Goal: Check status: Check status

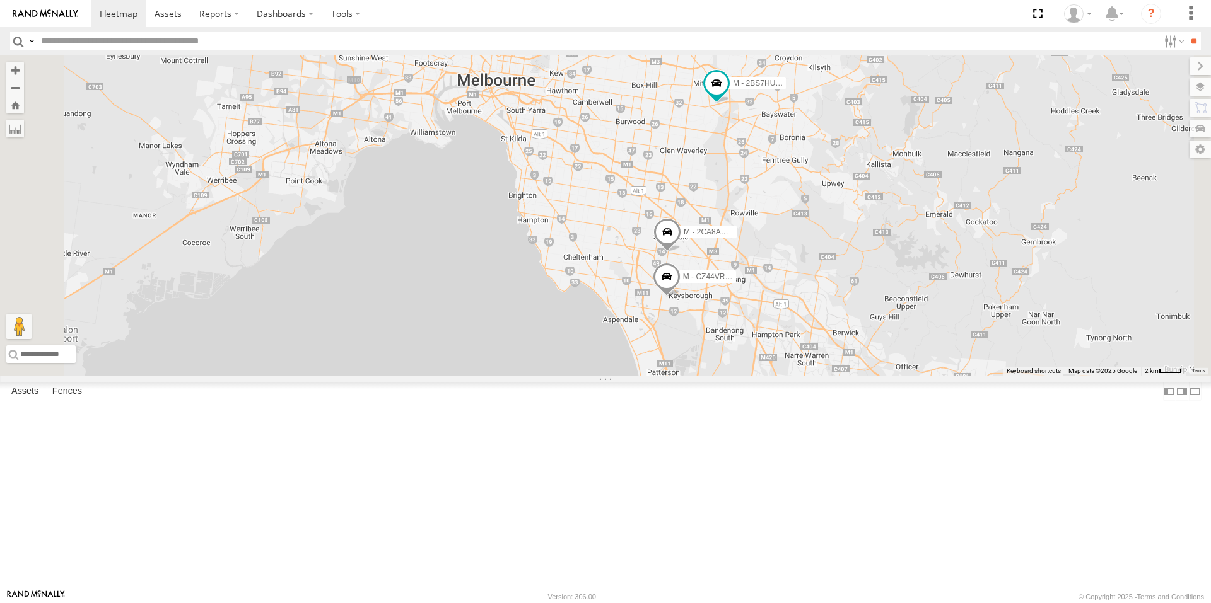
drag, startPoint x: 912, startPoint y: 381, endPoint x: 897, endPoint y: 285, distance: 97.6
click at [897, 285] on div "B - DG93WL - [PERSON_NAME] M - EVN23K - [PERSON_NAME] M - YHD61W - [PERSON_NAME…" at bounding box center [605, 215] width 1211 height 320
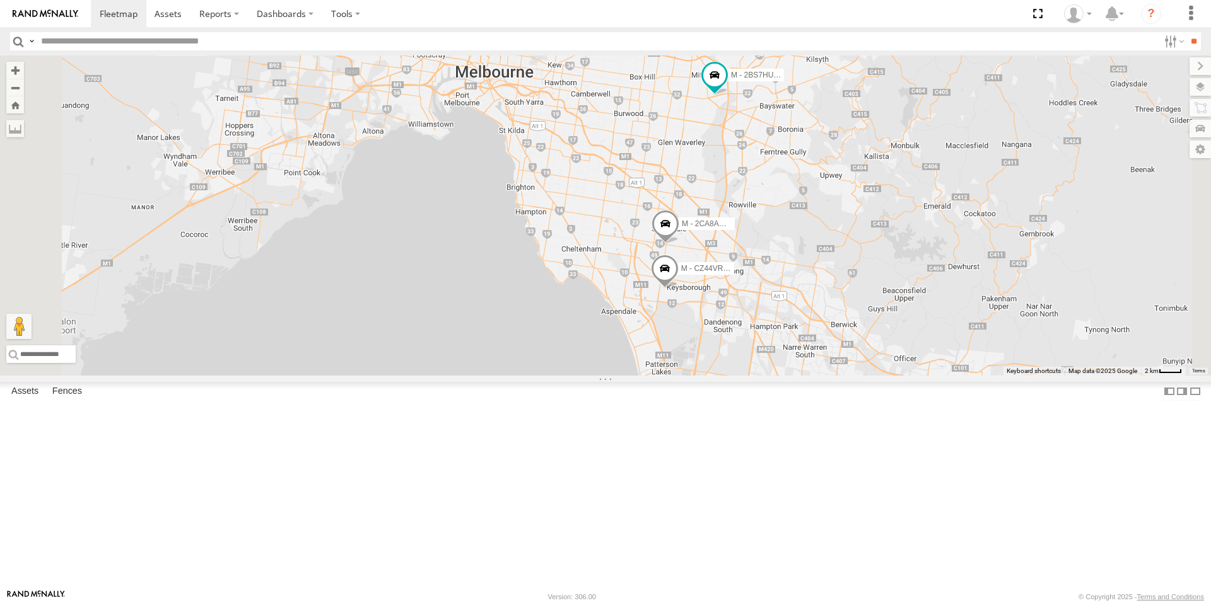
click at [777, 412] on span at bounding box center [764, 395] width 28 height 34
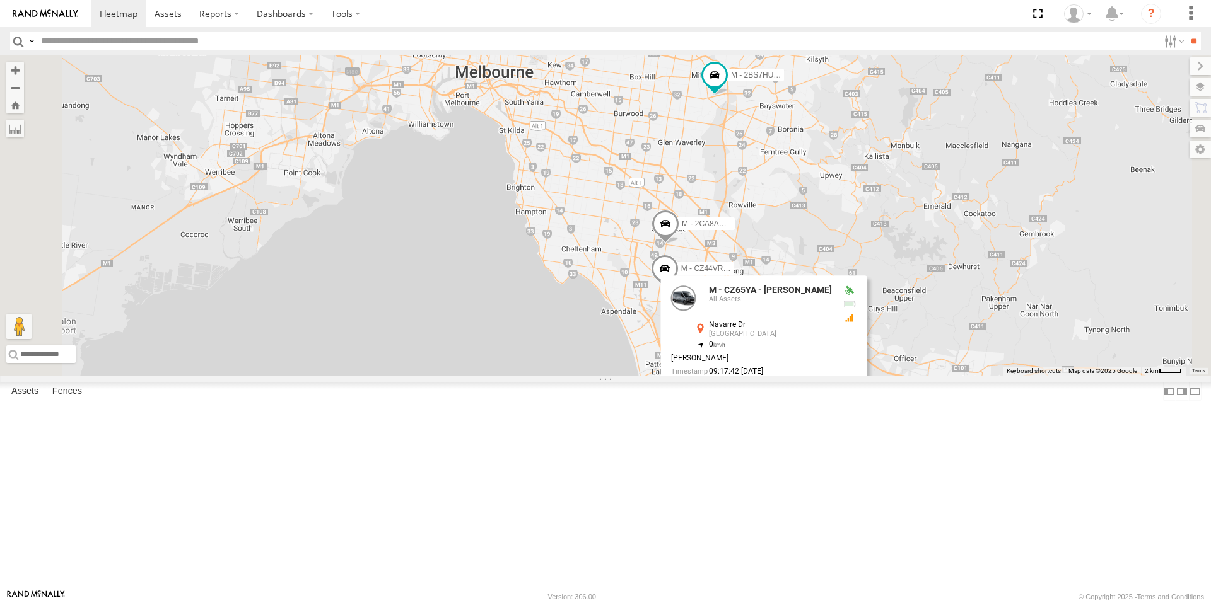
drag, startPoint x: 876, startPoint y: 542, endPoint x: 874, endPoint y: 532, distance: 9.5
click at [876, 376] on div "B - DG93WL - [PERSON_NAME] M - EVN23K - [PERSON_NAME] M - YHD61W - [PERSON_NAME…" at bounding box center [605, 215] width 1211 height 320
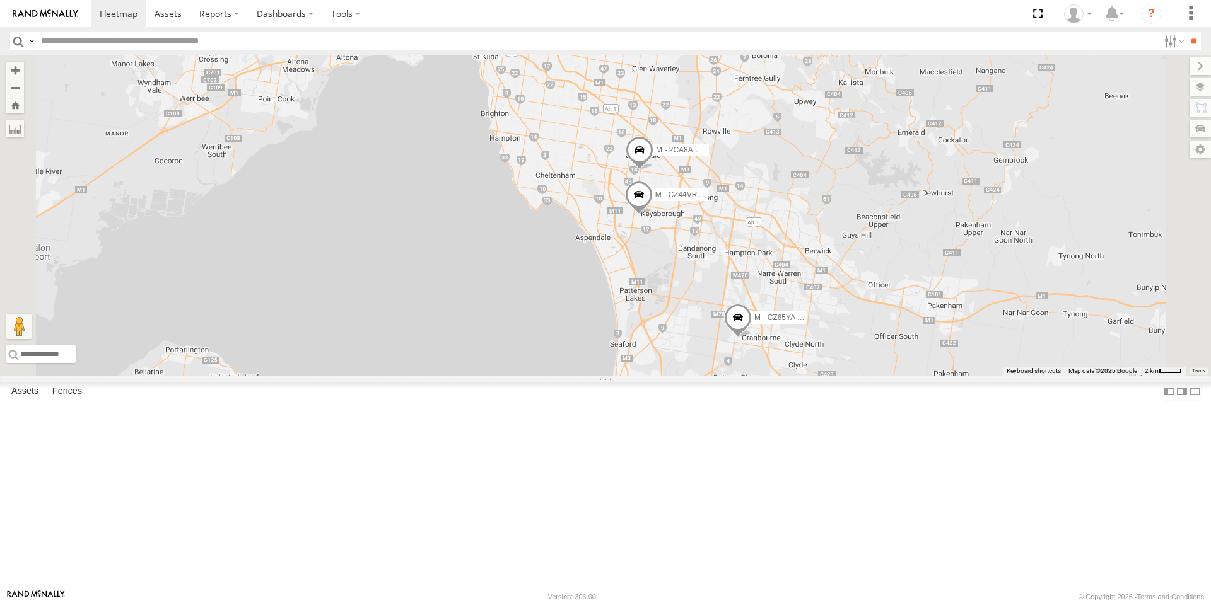
drag, startPoint x: 905, startPoint y: 525, endPoint x: 879, endPoint y: 450, distance: 80.0
click at [879, 376] on div "B - DG93WL - [PERSON_NAME] M - EVN23K - [PERSON_NAME] M - YHD61W - [PERSON_NAME…" at bounding box center [605, 215] width 1211 height 320
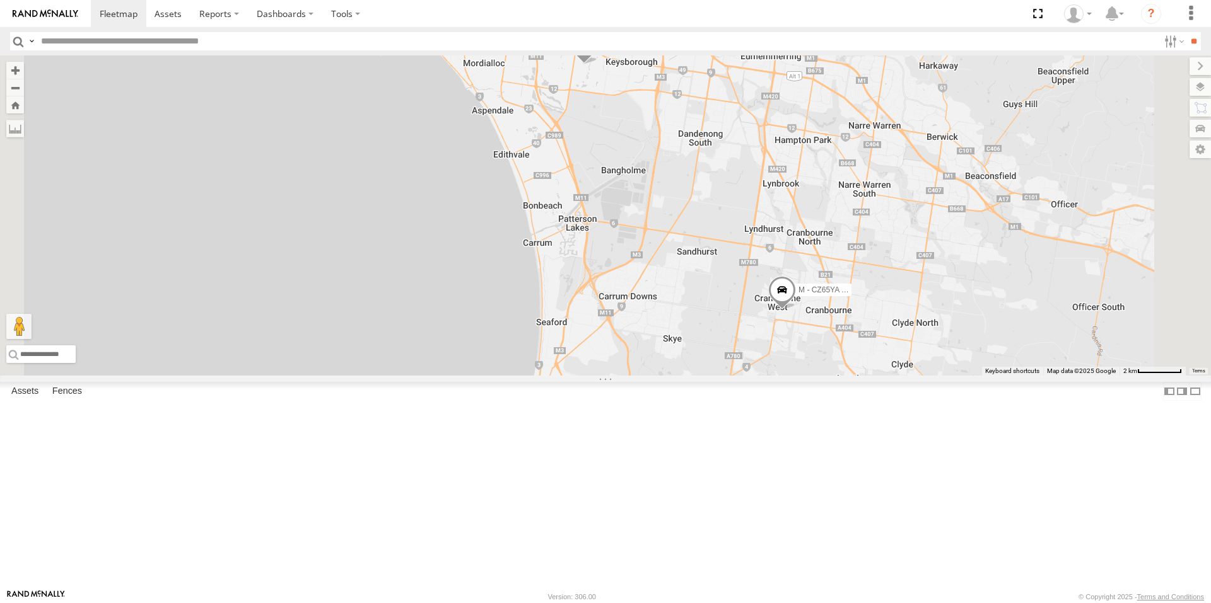
drag, startPoint x: 847, startPoint y: 432, endPoint x: 844, endPoint y: 364, distance: 67.5
click at [844, 364] on div "B - DG93WL - [PERSON_NAME] M - EVN23K - [PERSON_NAME] M - YHD61W - [PERSON_NAME…" at bounding box center [605, 215] width 1211 height 320
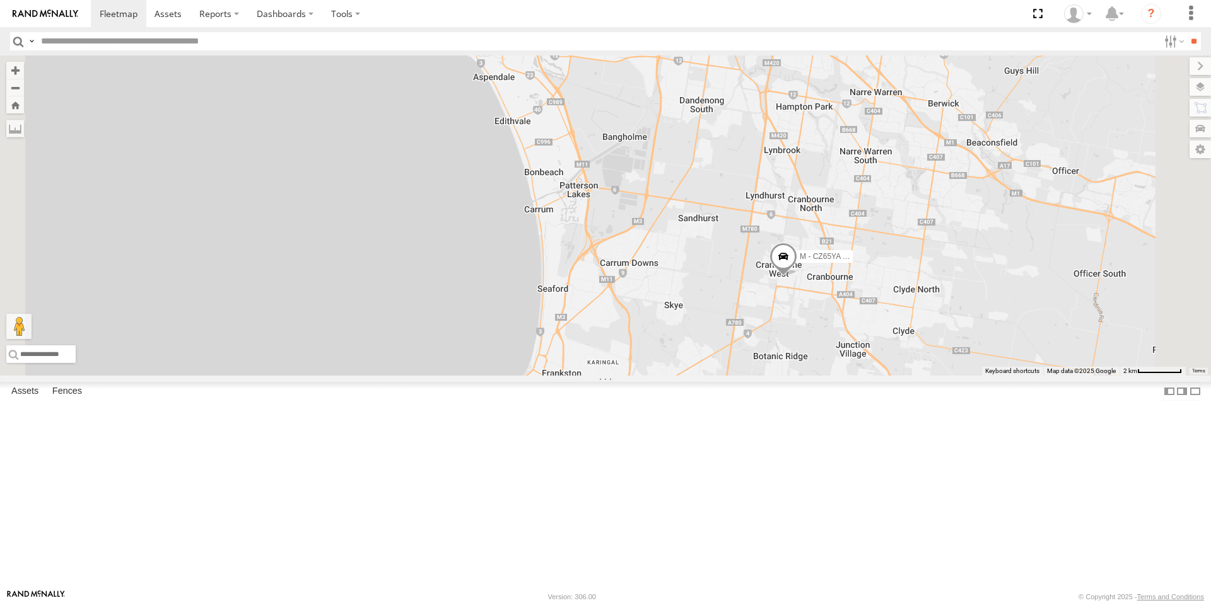
drag, startPoint x: 830, startPoint y: 467, endPoint x: 832, endPoint y: 450, distance: 17.1
click at [830, 376] on div "B - DG93WL - [PERSON_NAME] M - EVN23K - [PERSON_NAME] M - YHD61W - [PERSON_NAME…" at bounding box center [605, 215] width 1211 height 320
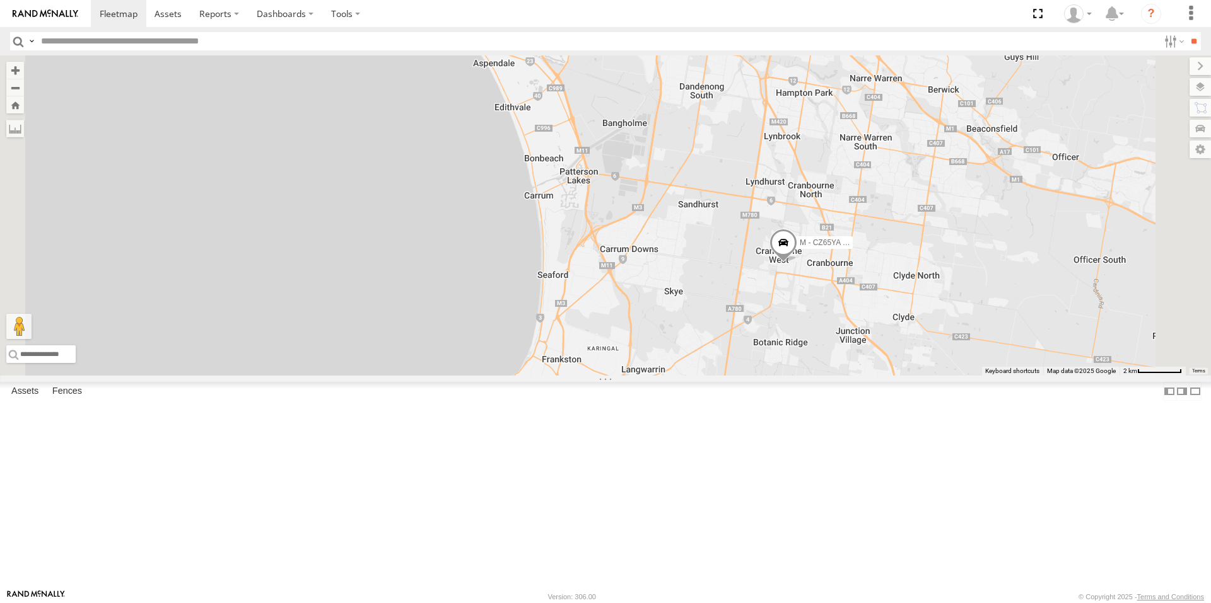
click at [599, 17] on span at bounding box center [585, 0] width 28 height 34
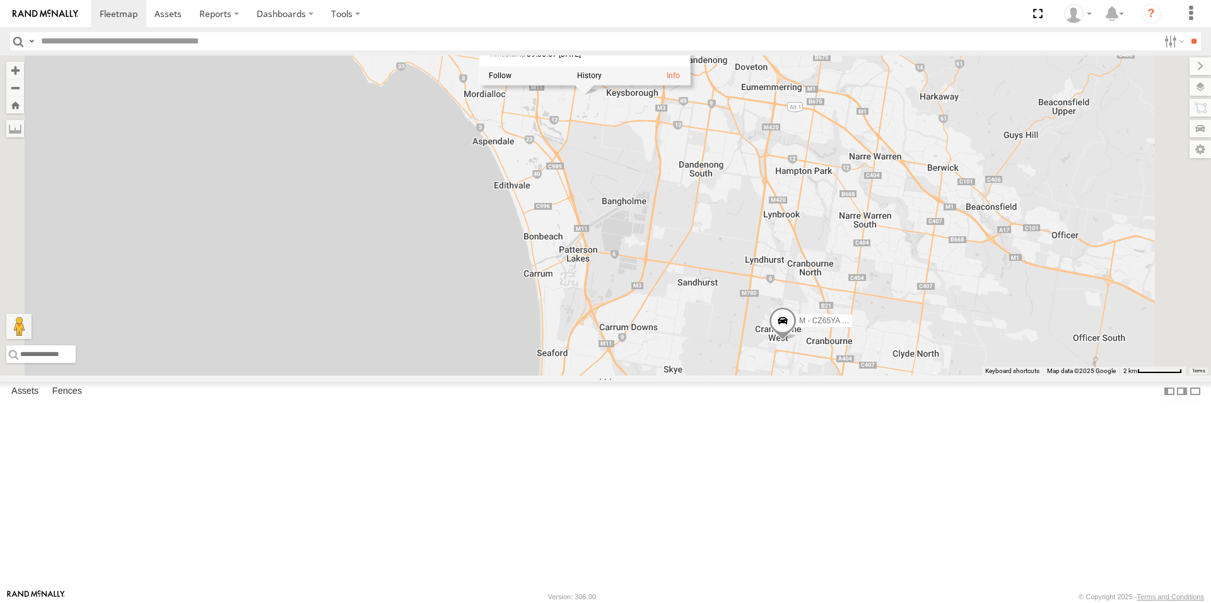
drag, startPoint x: 753, startPoint y: 228, endPoint x: 754, endPoint y: 255, distance: 27.1
click at [754, 255] on div "B - DG93WL - [PERSON_NAME] M - EVN23K - [PERSON_NAME] M - YHD61W - [PERSON_NAME…" at bounding box center [605, 215] width 1211 height 320
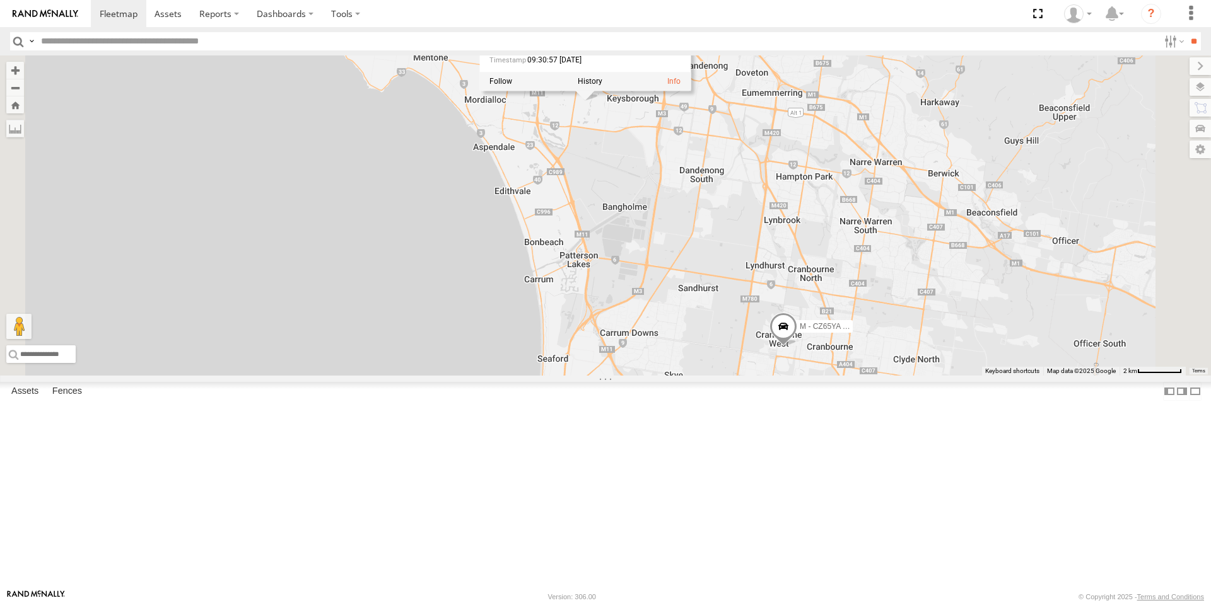
click at [757, 258] on div "B - DG93WL - [PERSON_NAME] M - EVN23K - [PERSON_NAME] M - YHD61W - [PERSON_NAME…" at bounding box center [605, 215] width 1211 height 320
